Goal: Browse casually: Explore the website without a specific task or goal

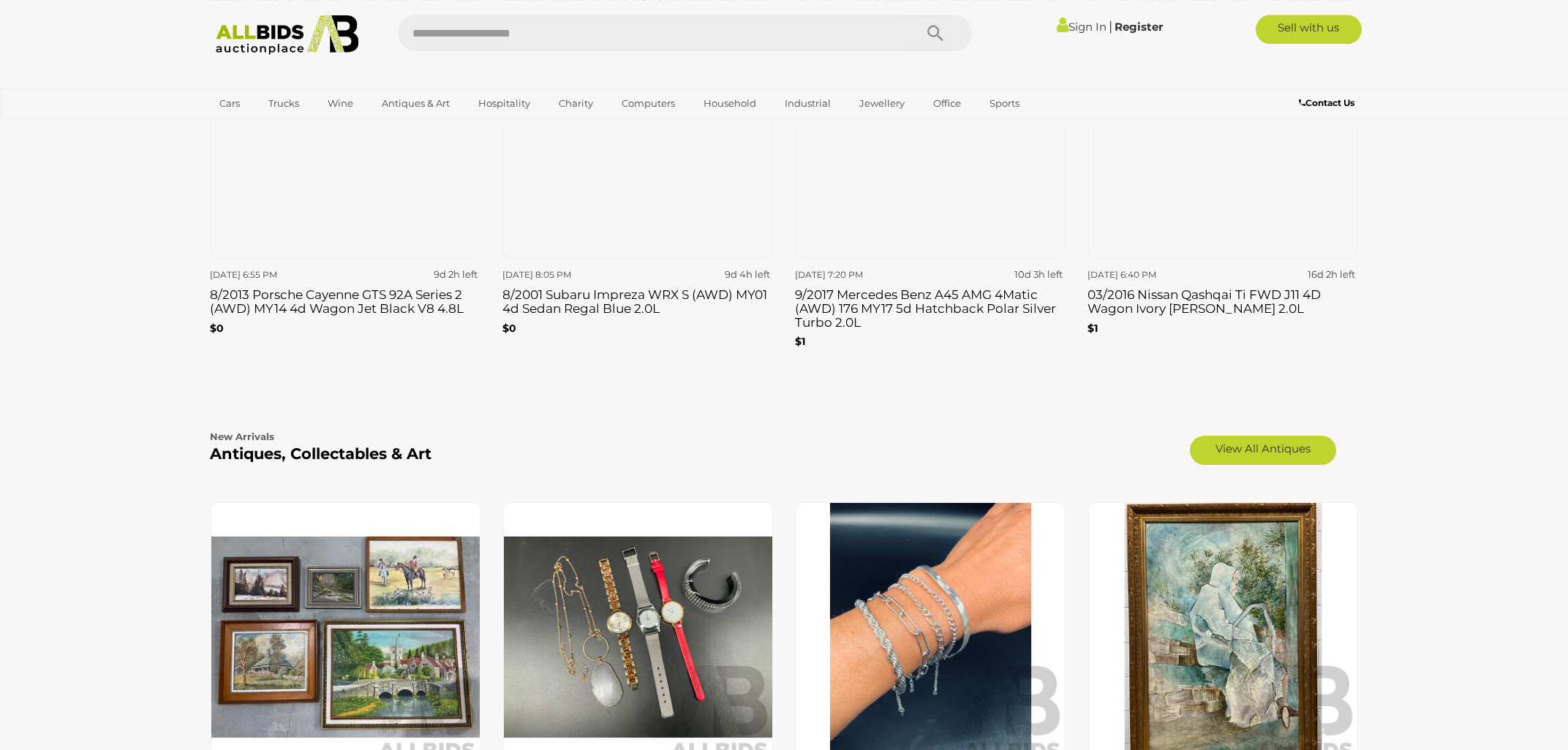
scroll to position [2116, 0]
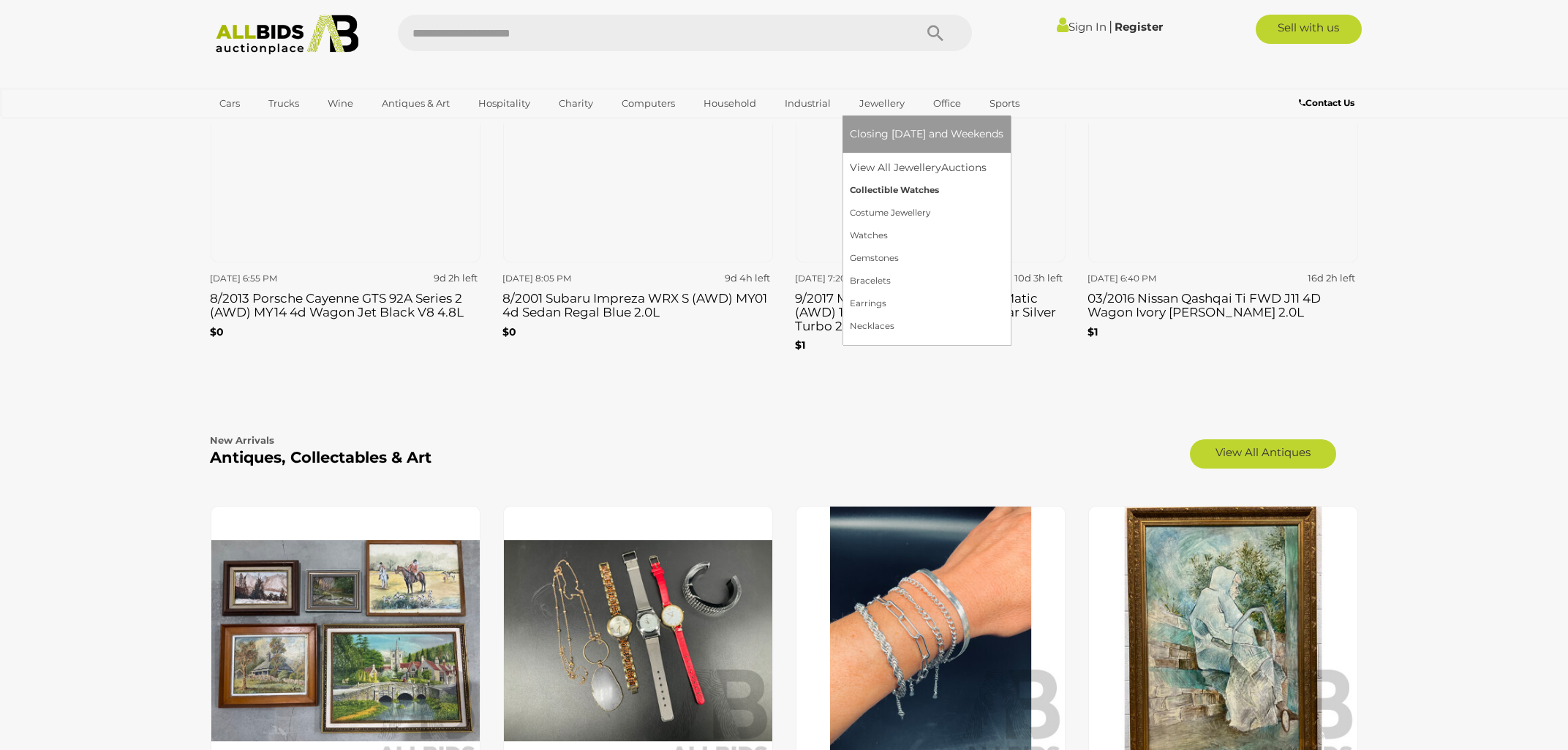
click at [866, 186] on link "Collectible Watches" at bounding box center [927, 191] width 153 height 23
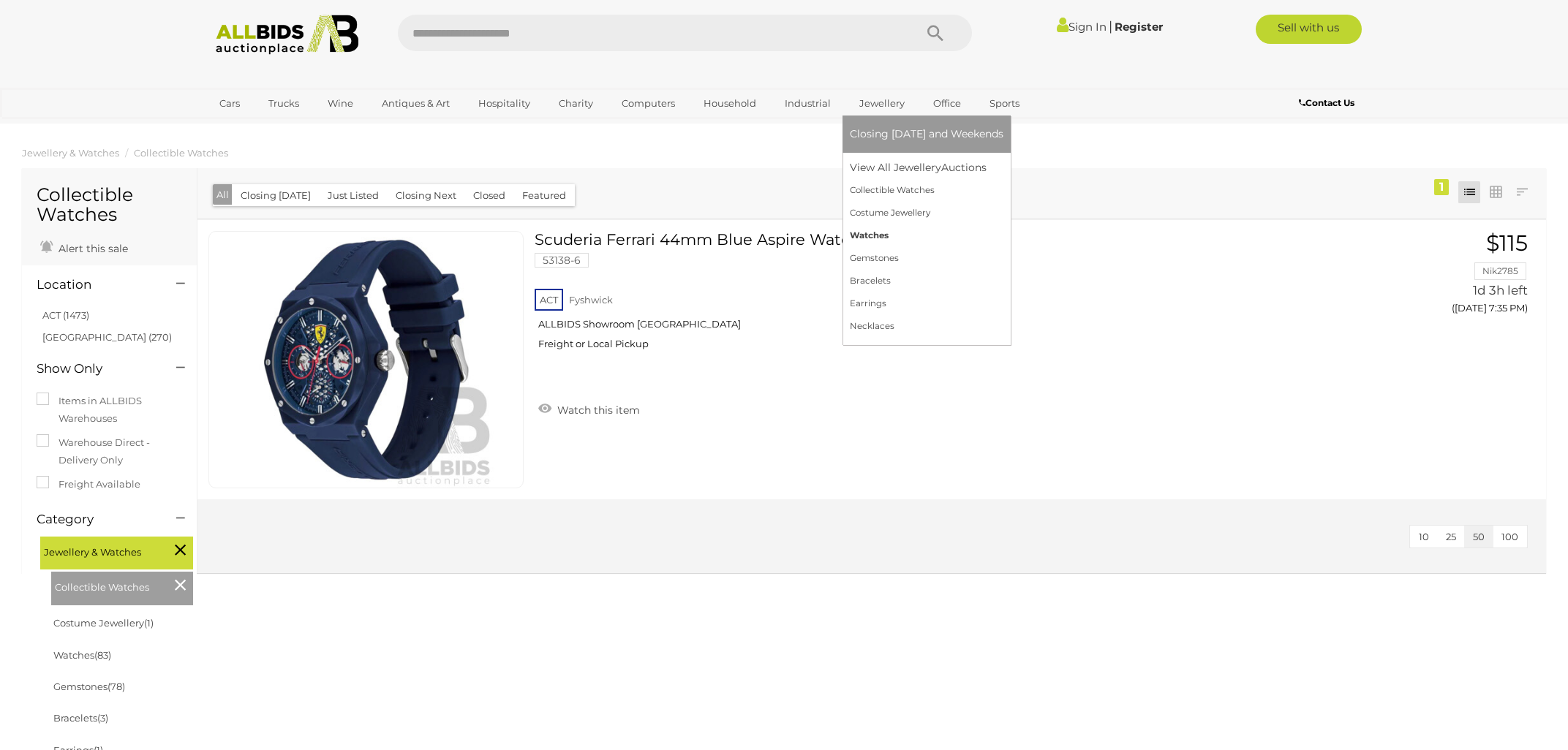
click at [866, 239] on link "Watches" at bounding box center [927, 236] width 153 height 23
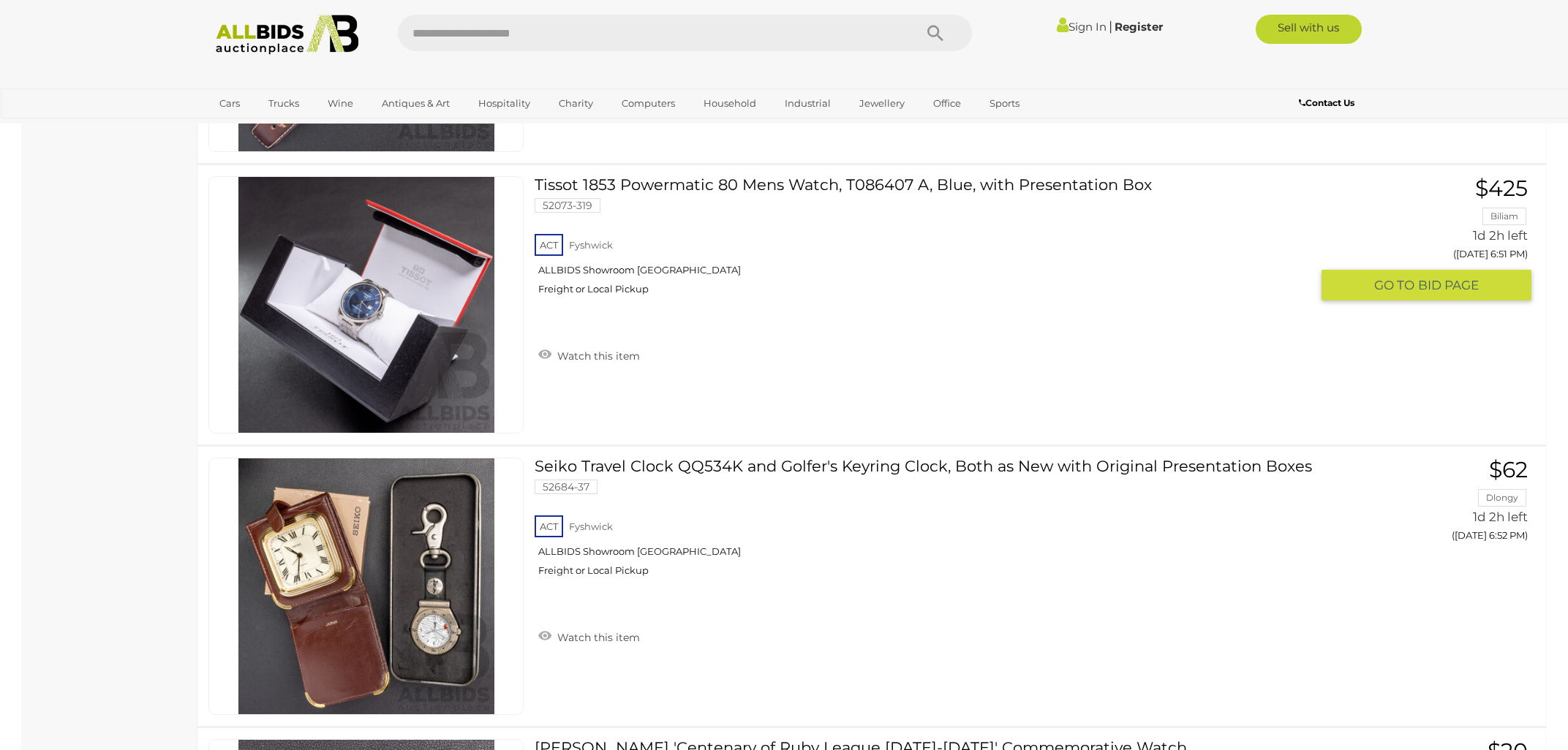
scroll to position [5487, 0]
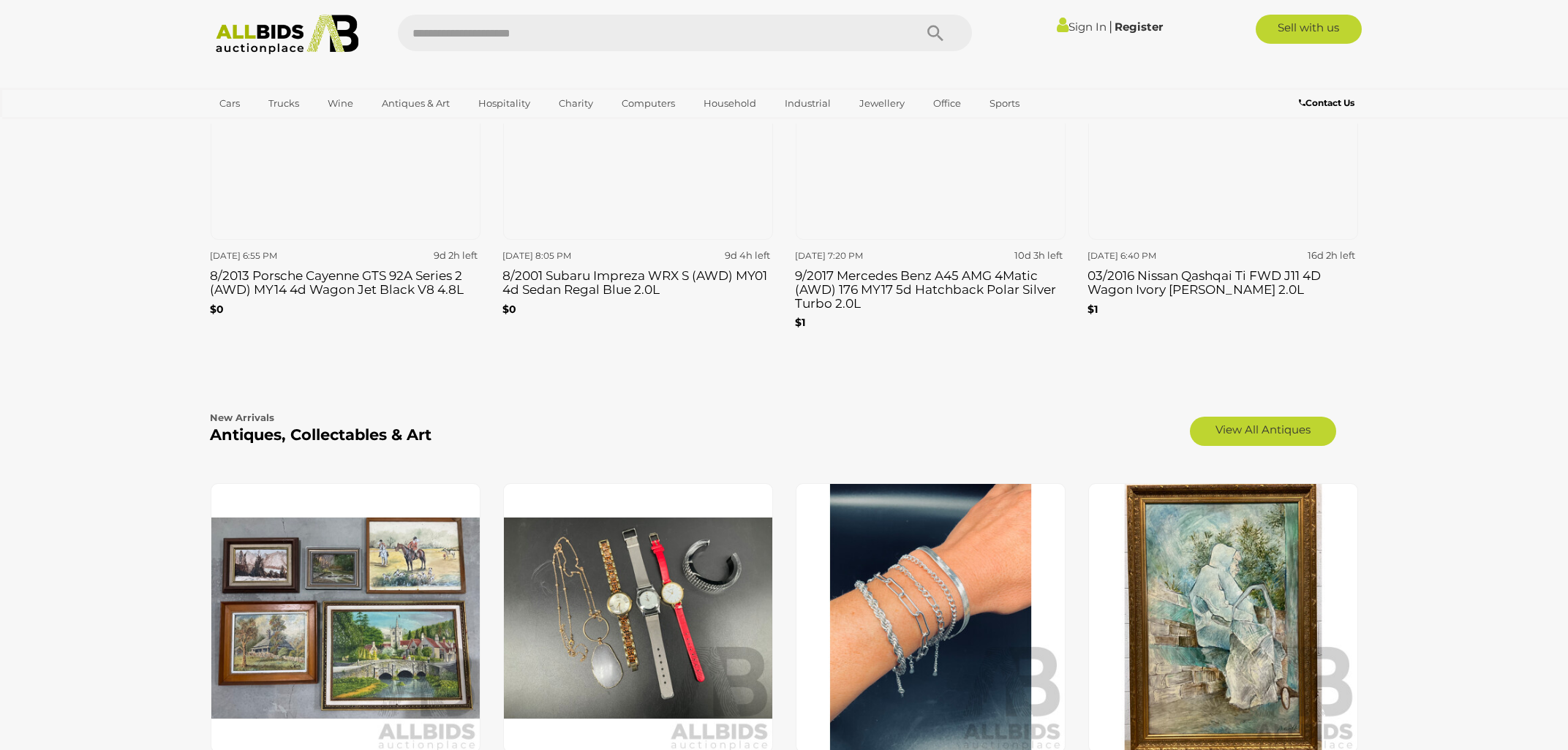
scroll to position [1960, 0]
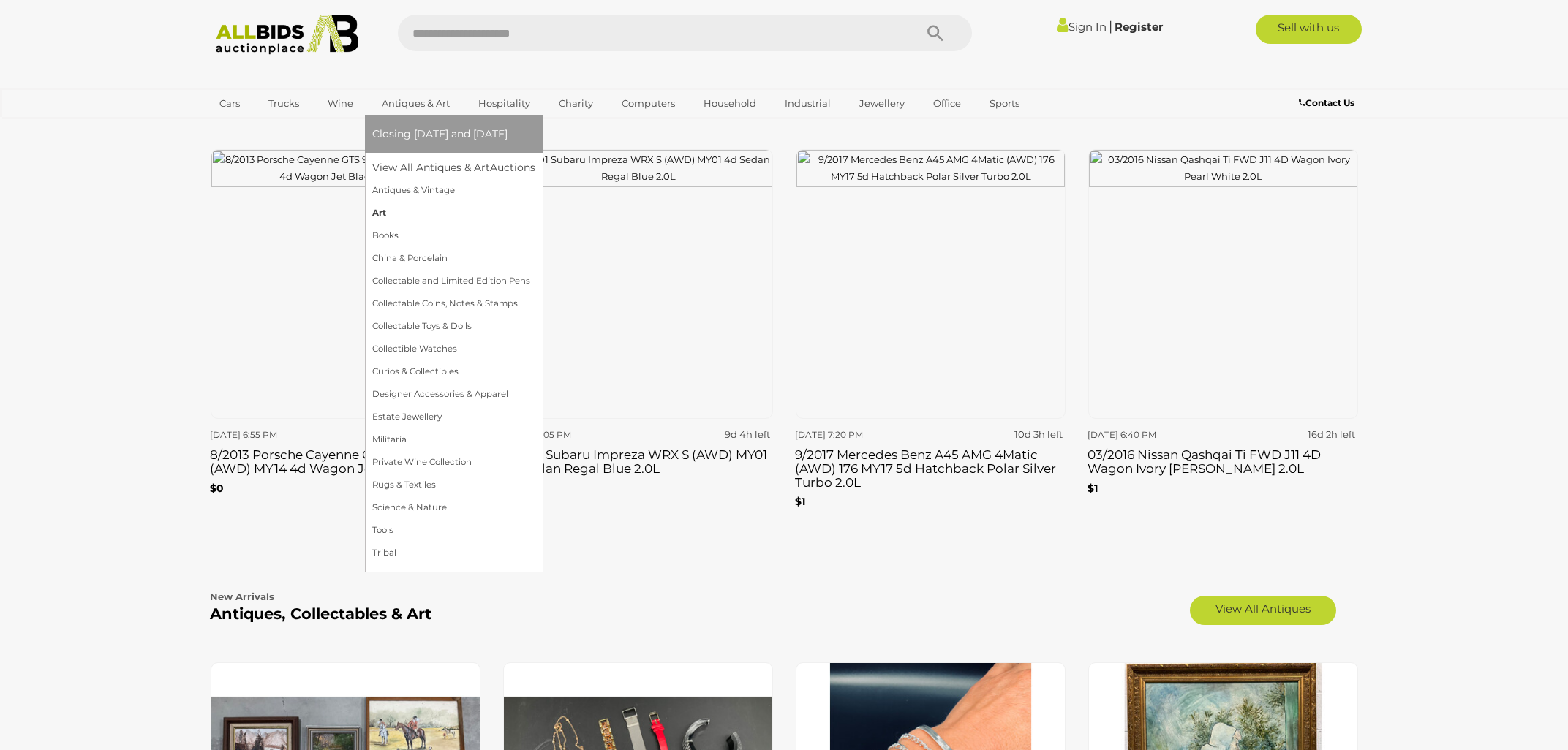
click at [399, 213] on link "Art" at bounding box center [454, 213] width 163 height 23
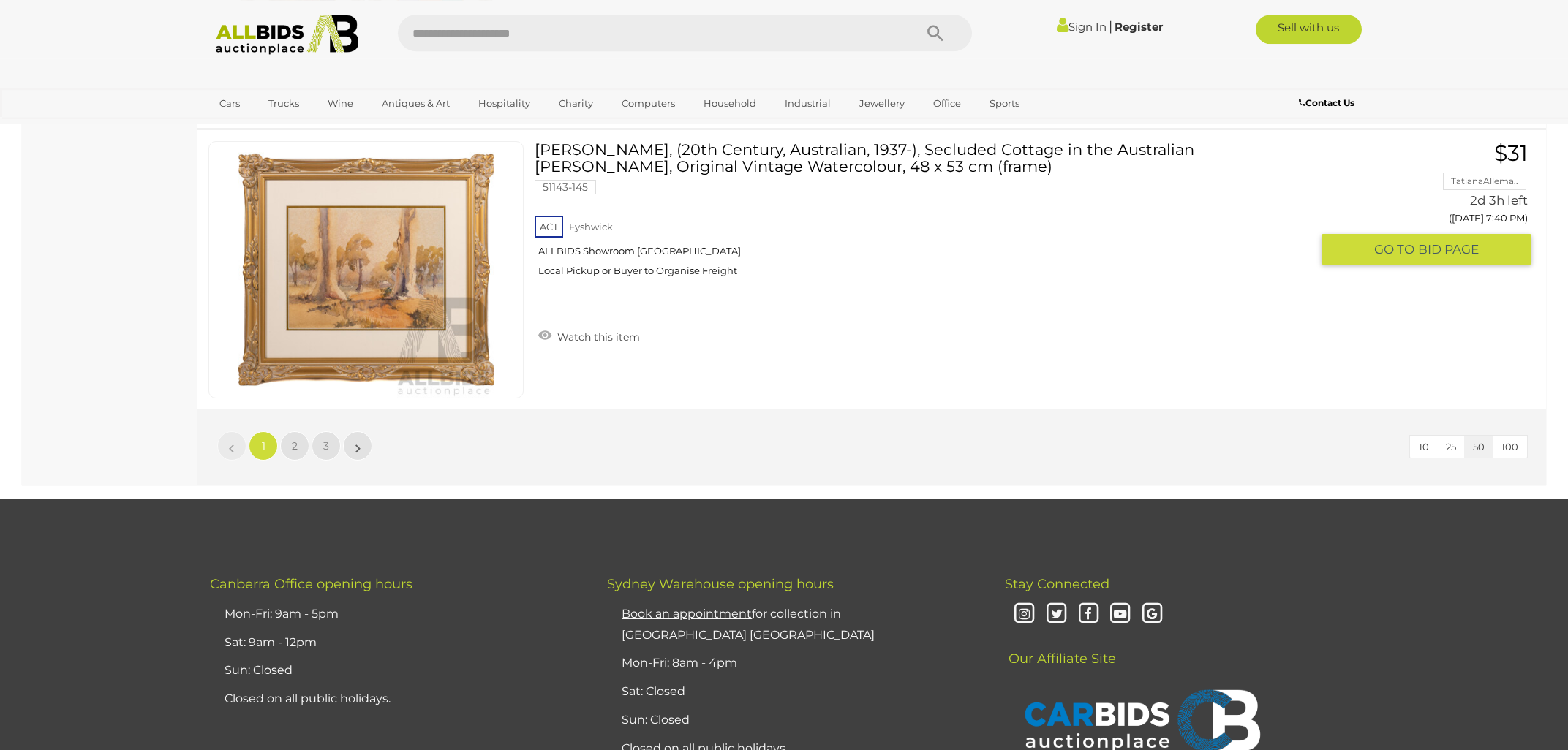
scroll to position [13953, 0]
click at [281, 431] on link "2" at bounding box center [295, 445] width 29 height 29
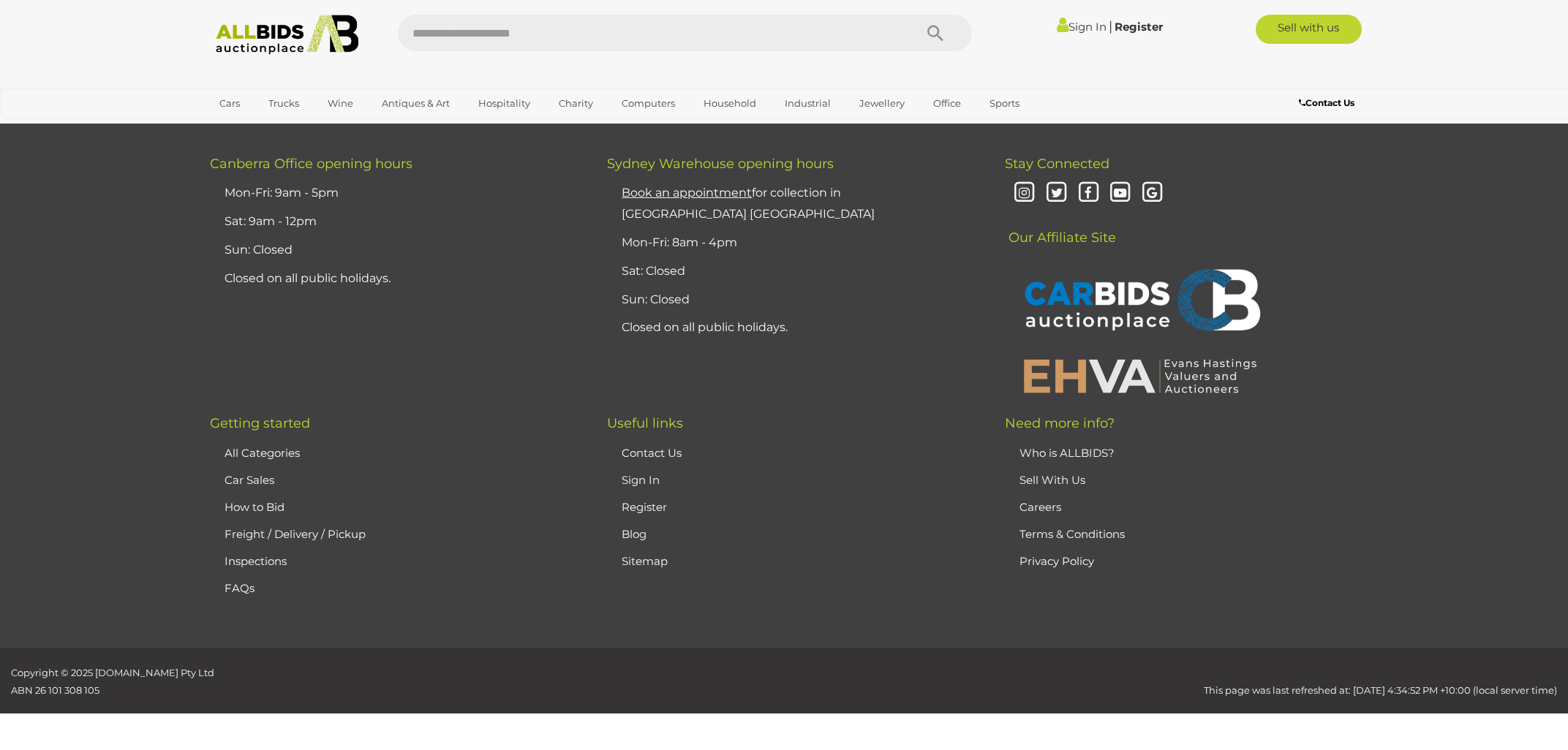
scroll to position [138, 0]
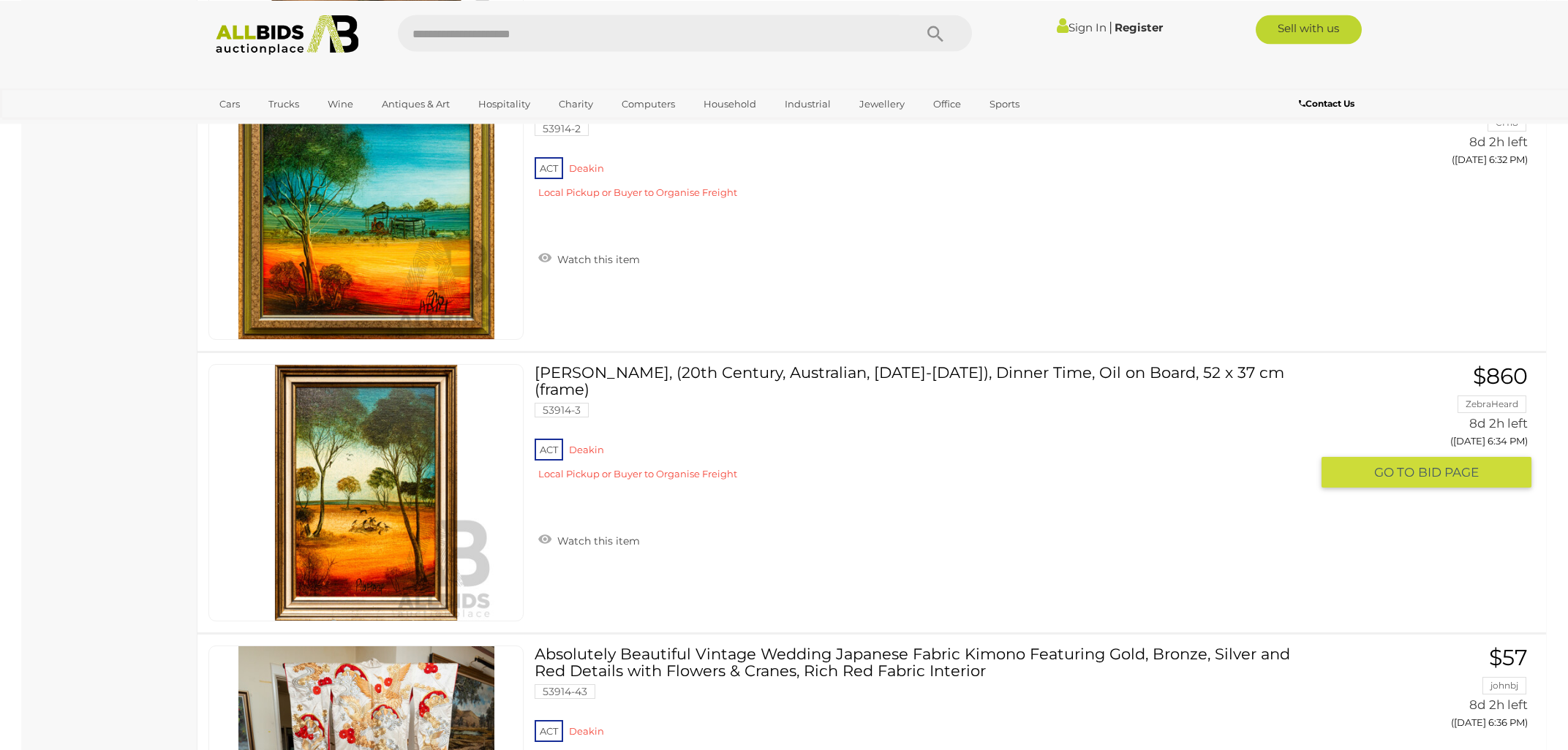
scroll to position [8465, 0]
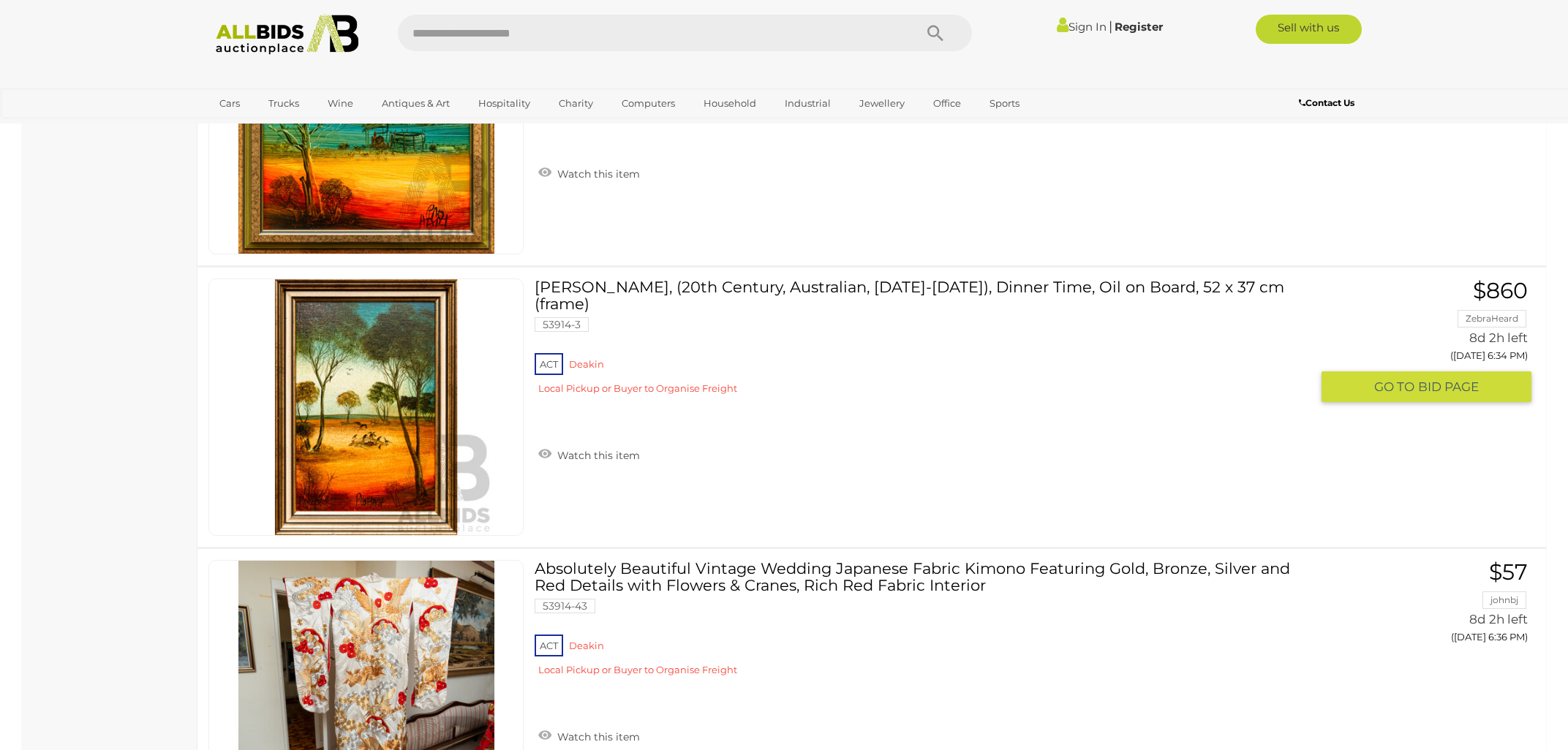
click at [635, 280] on link "Pro Hart, (20th Century, Australian, 1928-2006), Dinner Time, Oil on Board, 52 …" at bounding box center [928, 342] width 765 height 128
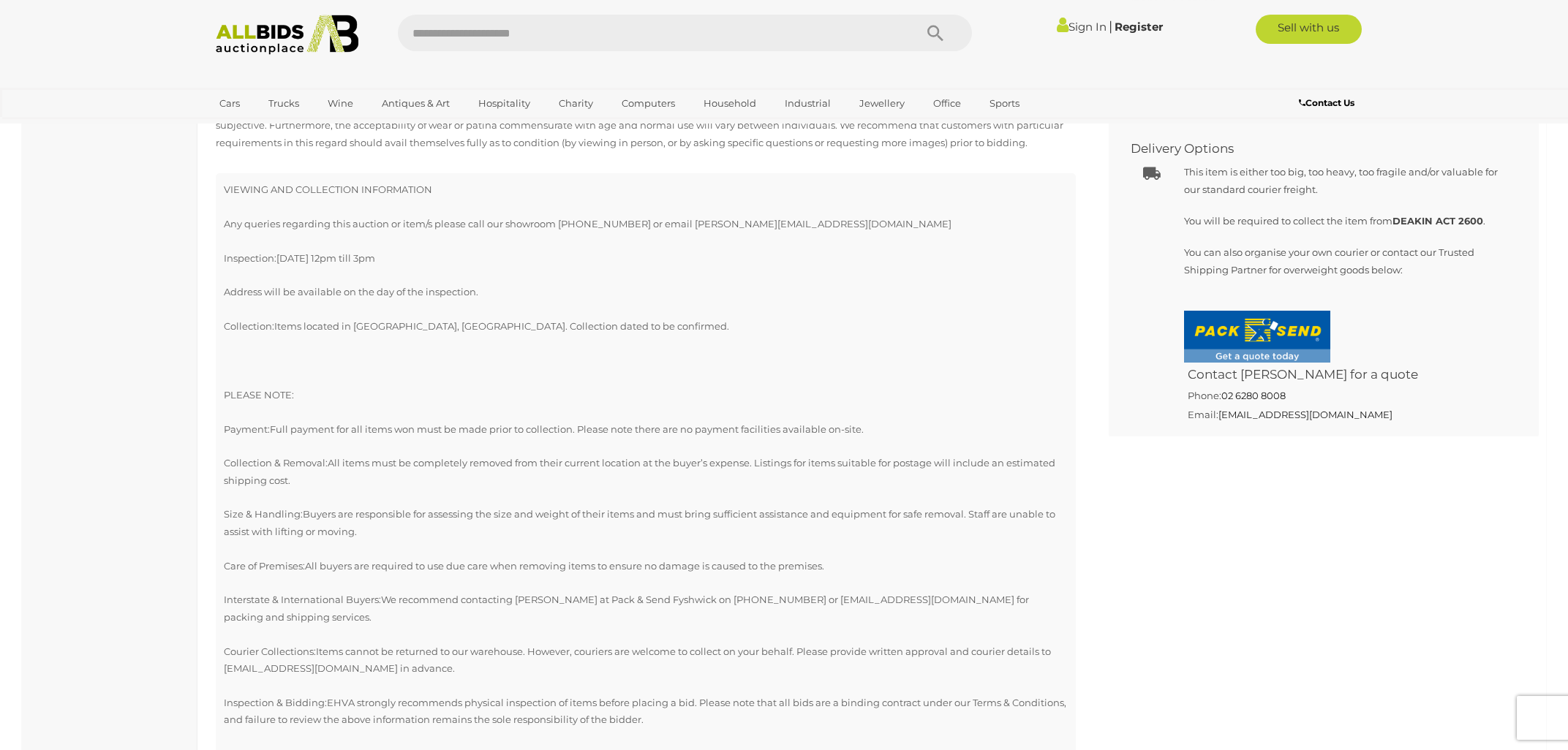
scroll to position [784, 0]
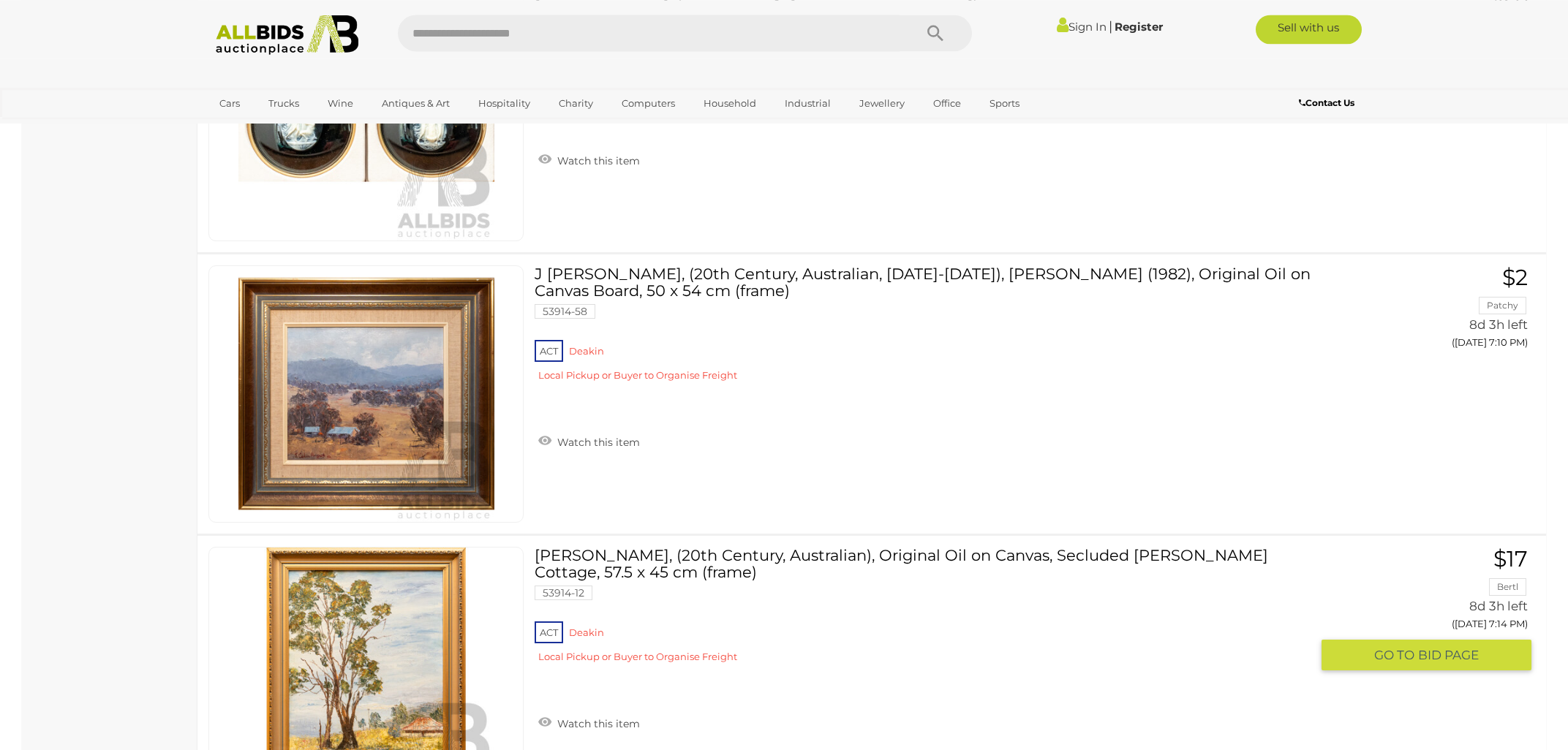
scroll to position [13739, 0]
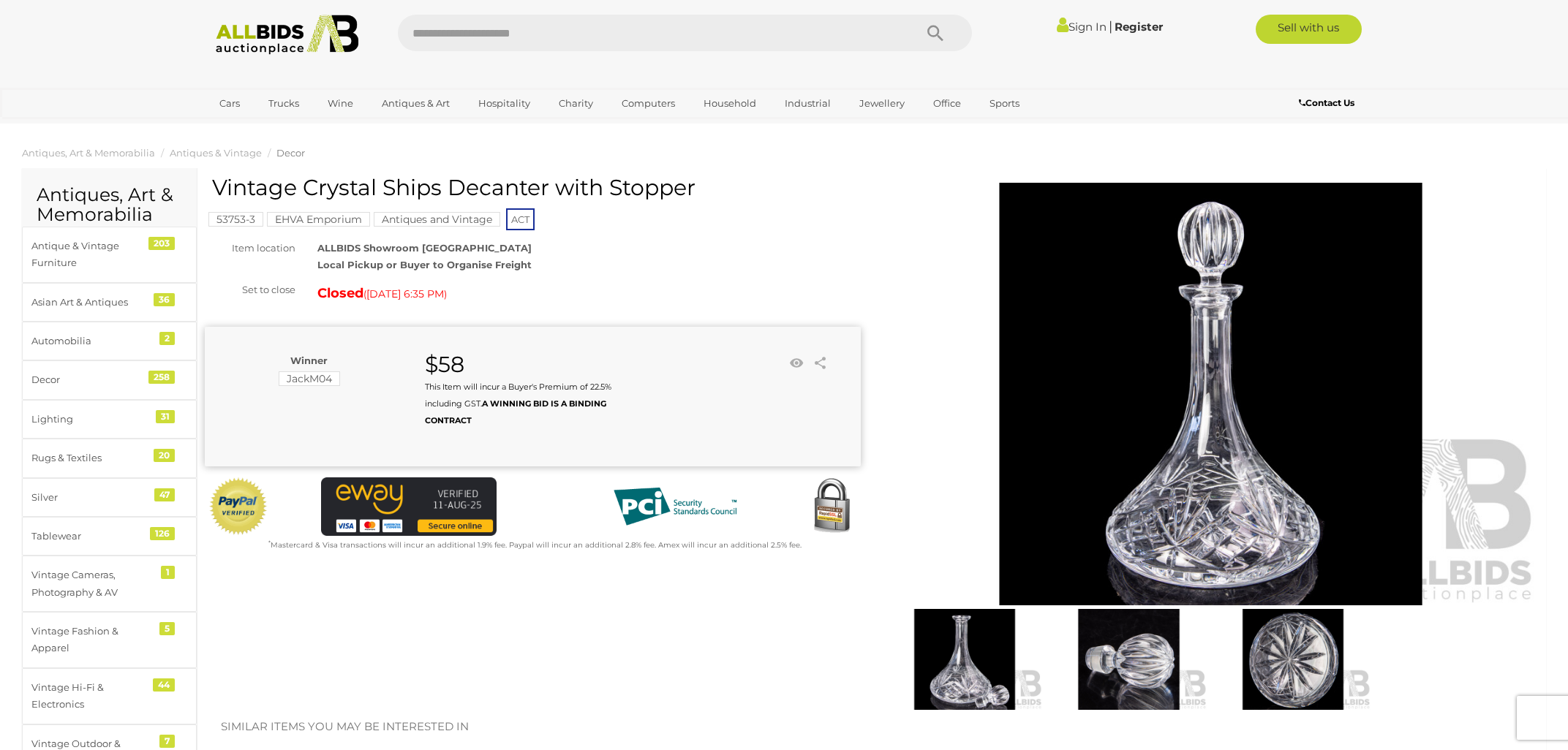
click at [324, 33] on img at bounding box center [287, 34] width 159 height 40
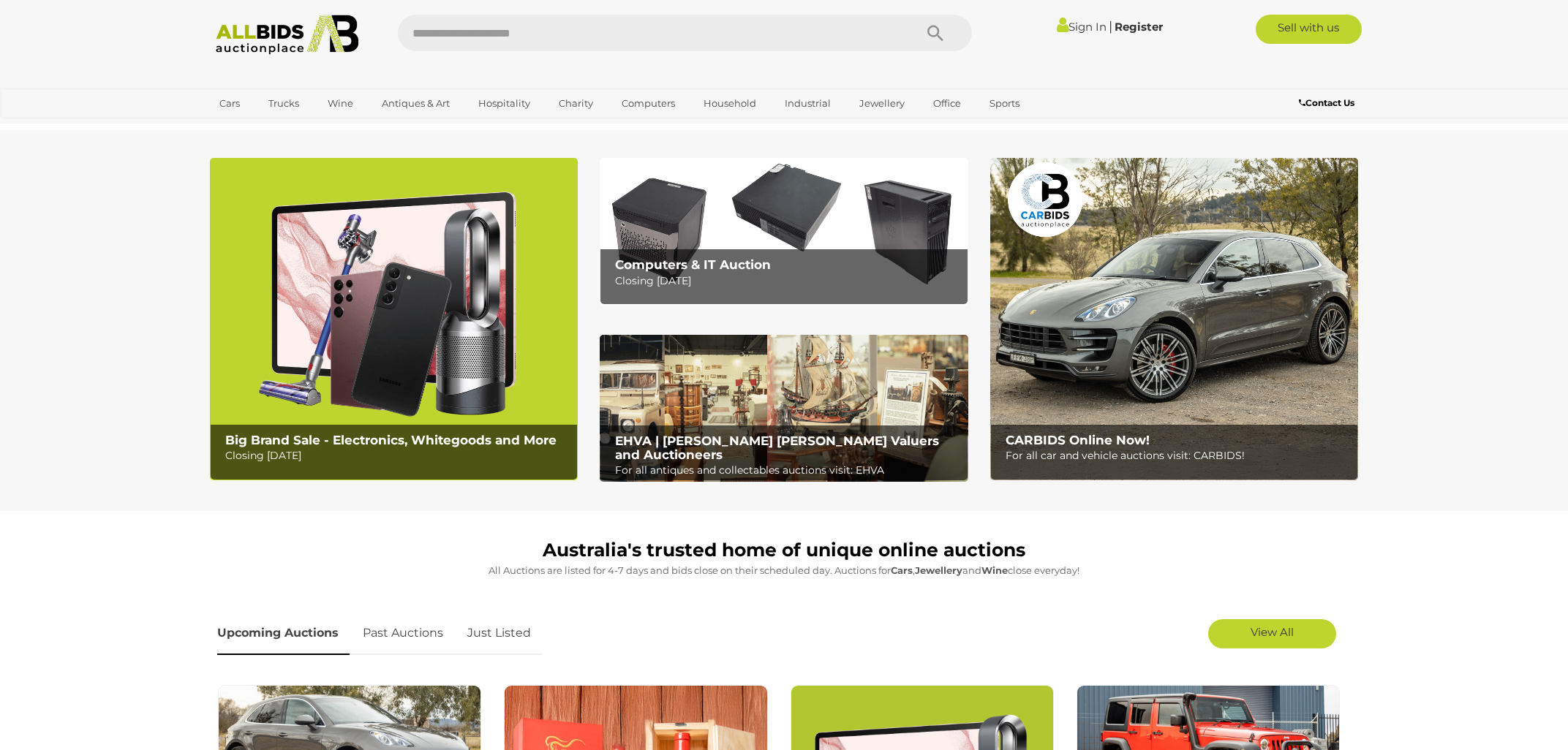
click at [324, 25] on img at bounding box center [287, 34] width 159 height 40
